Goal: Information Seeking & Learning: Learn about a topic

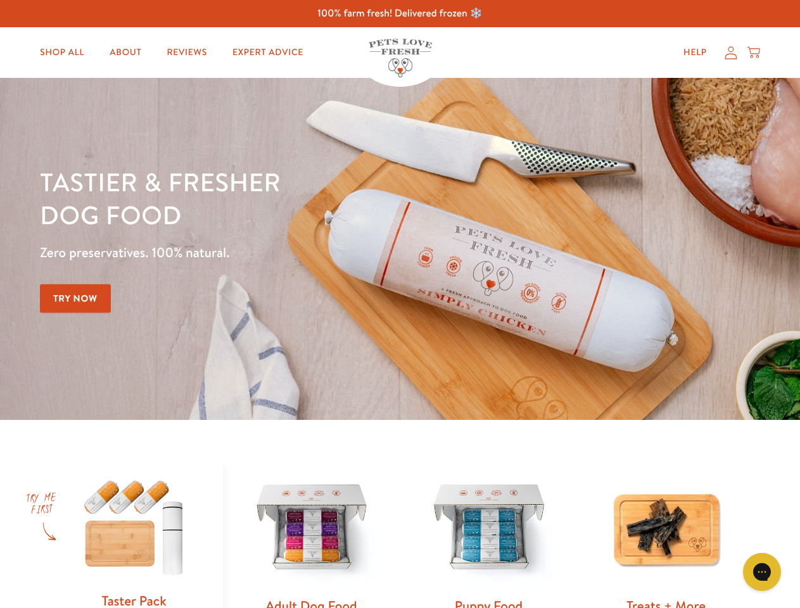
click at [400, 304] on div "Tastier & fresher dog food Zero preservatives. 100% natural. Try Now" at bounding box center [280, 248] width 480 height 167
click at [762, 572] on icon "Gorgias live chat" at bounding box center [762, 572] width 12 height 12
